Goal: Transaction & Acquisition: Purchase product/service

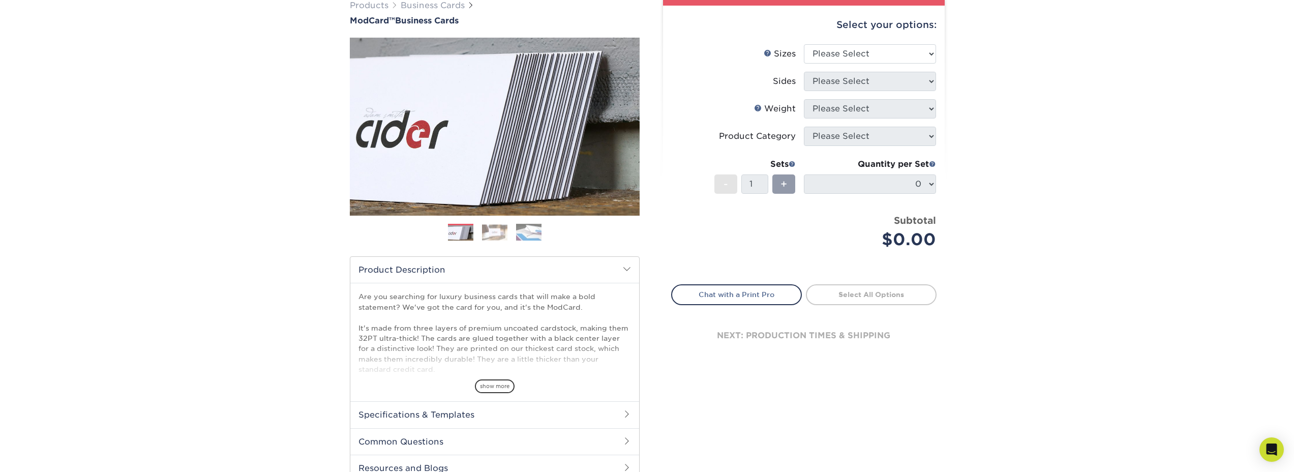
scroll to position [1, 0]
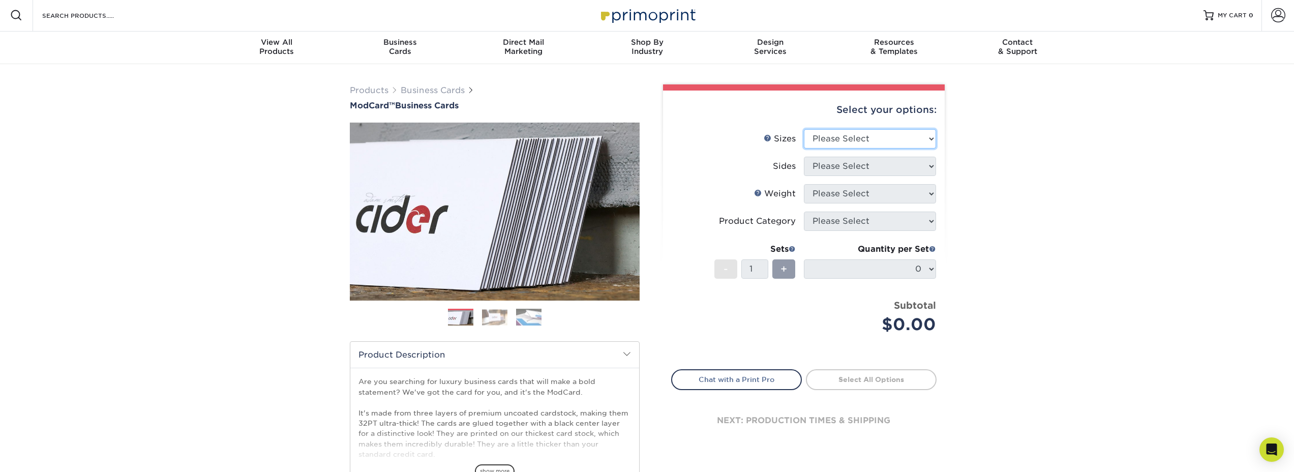
click at [873, 144] on select "Please Select 1.5" x 3.5" - Mini 1.75" x 3.5" - Mini 2" x 2" - Square 2" x 3" -…" at bounding box center [870, 138] width 132 height 19
select select "2.00x3.50"
click at [804, 129] on select "Please Select 1.5" x 3.5" - Mini 1.75" x 3.5" - Mini 2" x 2" - Square 2" x 3" -…" at bounding box center [870, 138] width 132 height 19
click at [863, 168] on select "Please Select Print Both Sides Print Front Only" at bounding box center [870, 166] width 132 height 19
select select "13abbda7-1d64-4f25-8bb2-c179b224825d"
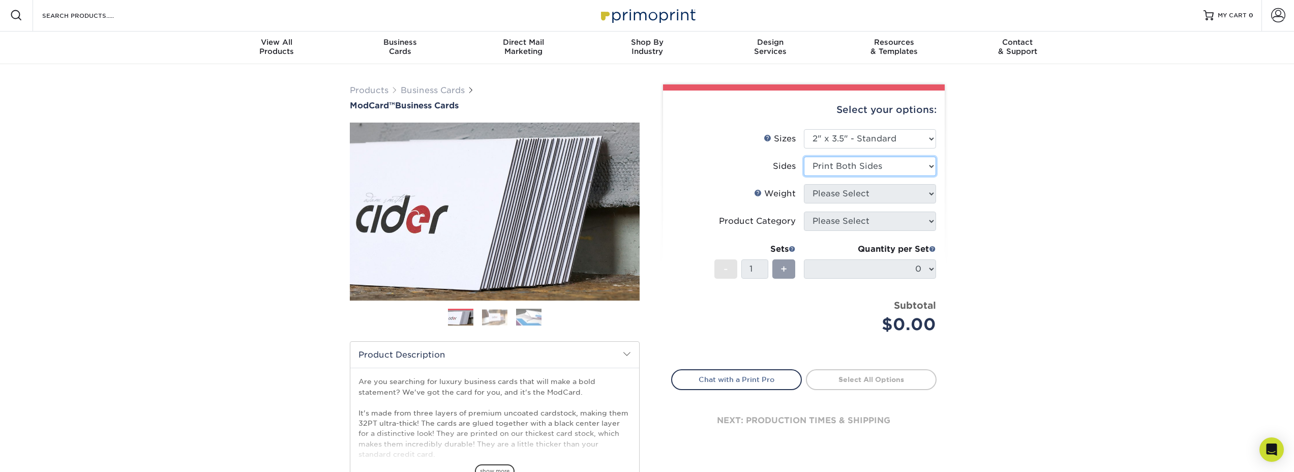
click at [804, 157] on select "Please Select Print Both Sides Print Front Only" at bounding box center [870, 166] width 132 height 19
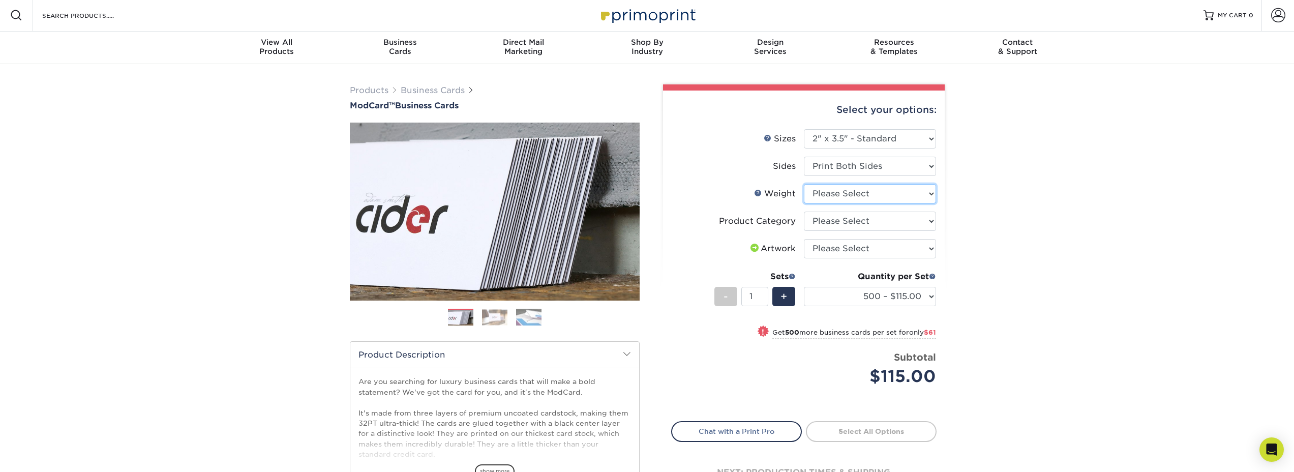
click at [848, 194] on select "Please Select 32PTUCBLK" at bounding box center [870, 193] width 132 height 19
select select "32PTUCBLK"
click at [804, 184] on select "Please Select 32PTUCBLK" at bounding box center [870, 193] width 132 height 19
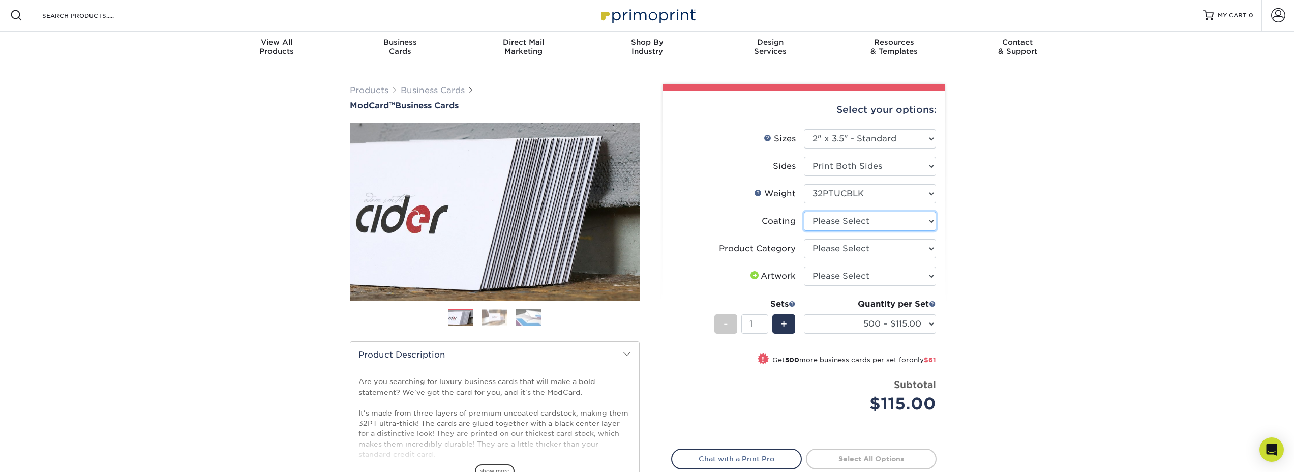
click at [872, 223] on select at bounding box center [870, 220] width 132 height 19
click at [884, 248] on select "Please Select Business Cards" at bounding box center [870, 248] width 132 height 19
select select "3b5148f1-0588-4f88-a218-97bcfdce65c1"
click at [804, 239] on select "Please Select Business Cards" at bounding box center [870, 248] width 132 height 19
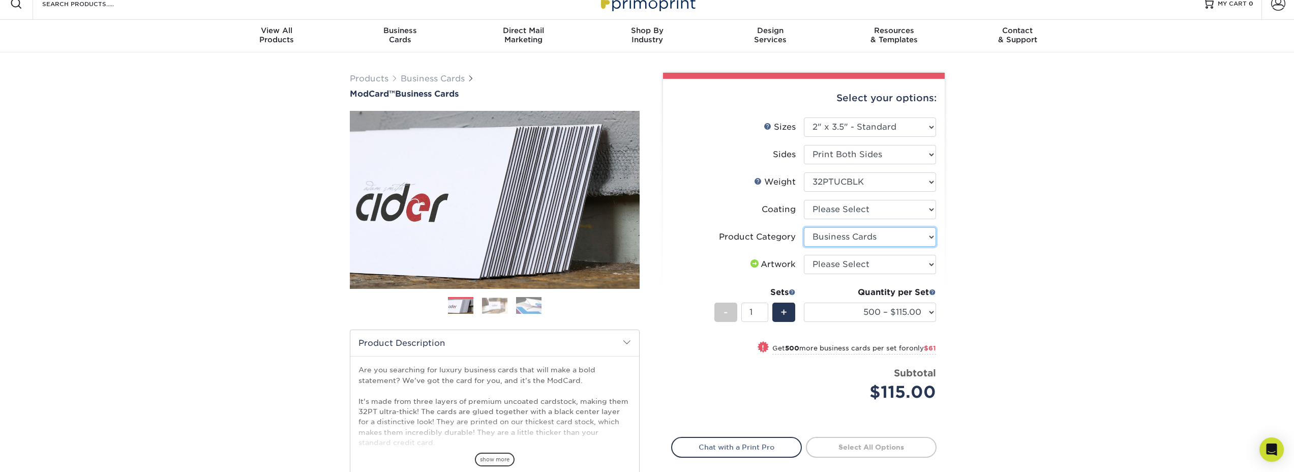
scroll to position [0, 0]
